Goal: Task Accomplishment & Management: Manage account settings

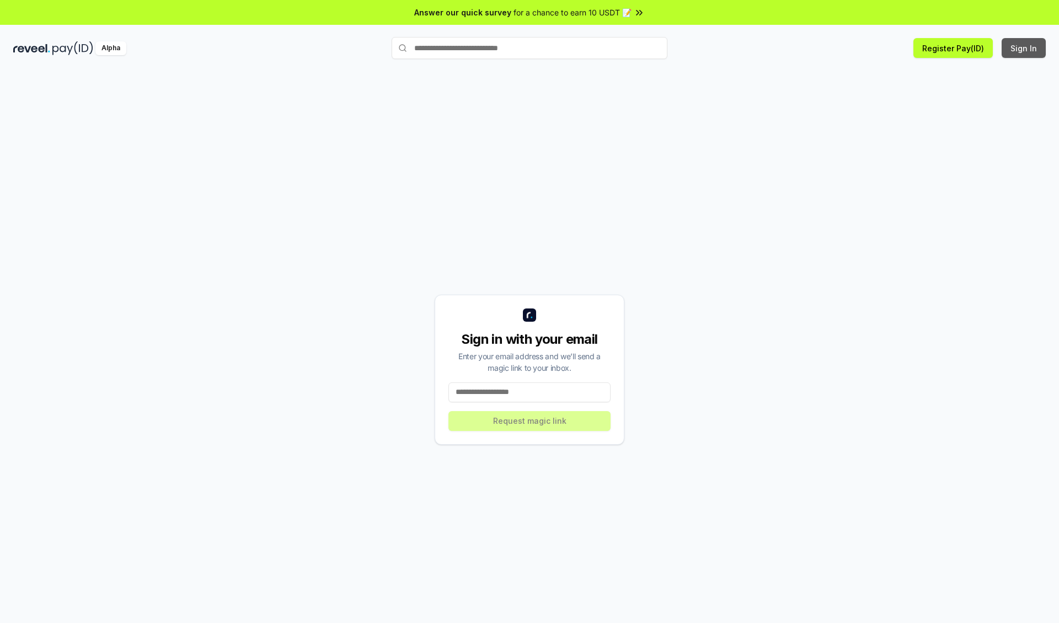
click at [1025, 48] on button "Sign In" at bounding box center [1024, 48] width 44 height 20
type input "**********"
click at [530, 420] on button "Request magic link" at bounding box center [530, 421] width 162 height 20
